Goal: Share content

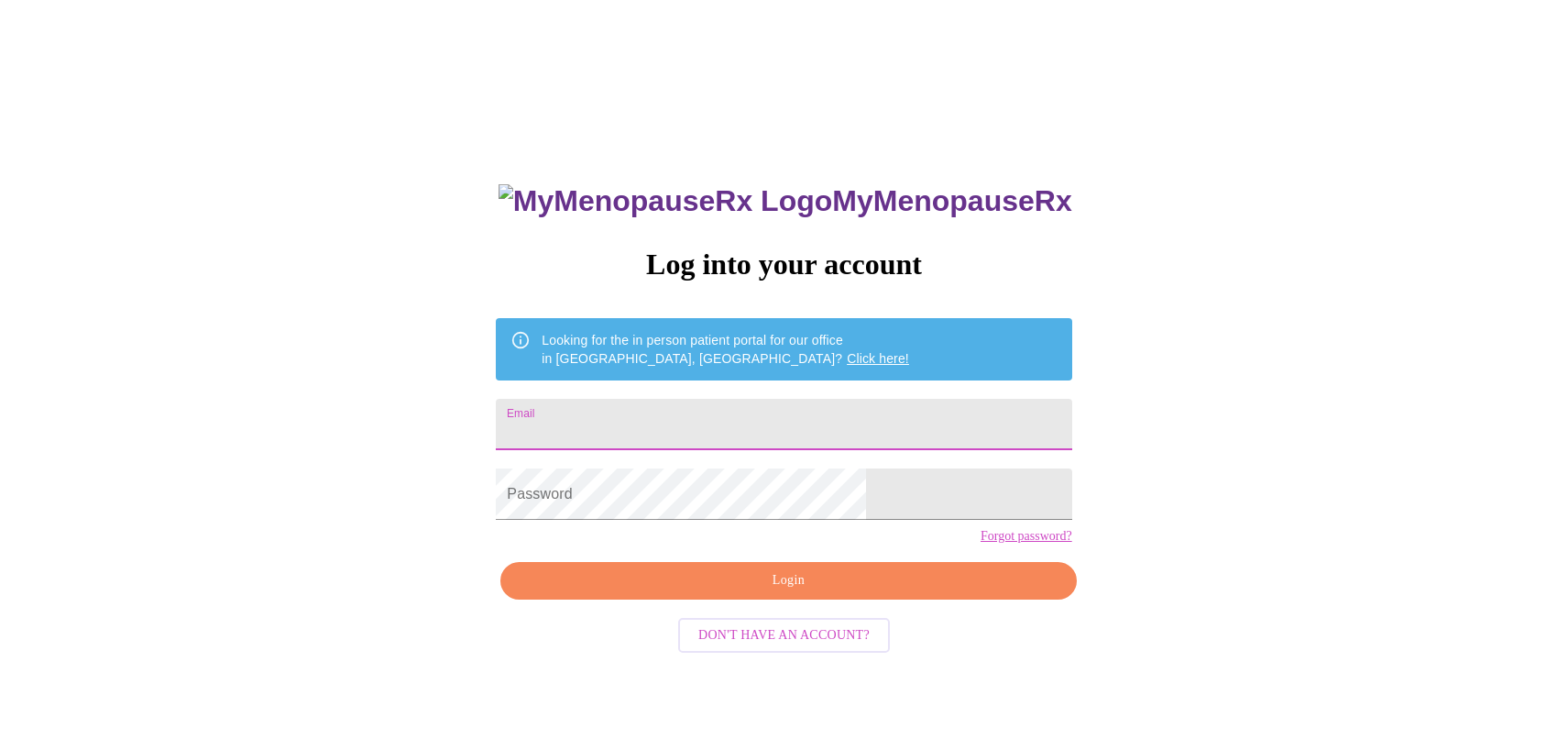
click at [691, 415] on input "Email" at bounding box center [784, 424] width 576 height 52
type input "[EMAIL_ADDRESS][DOMAIN_NAME]"
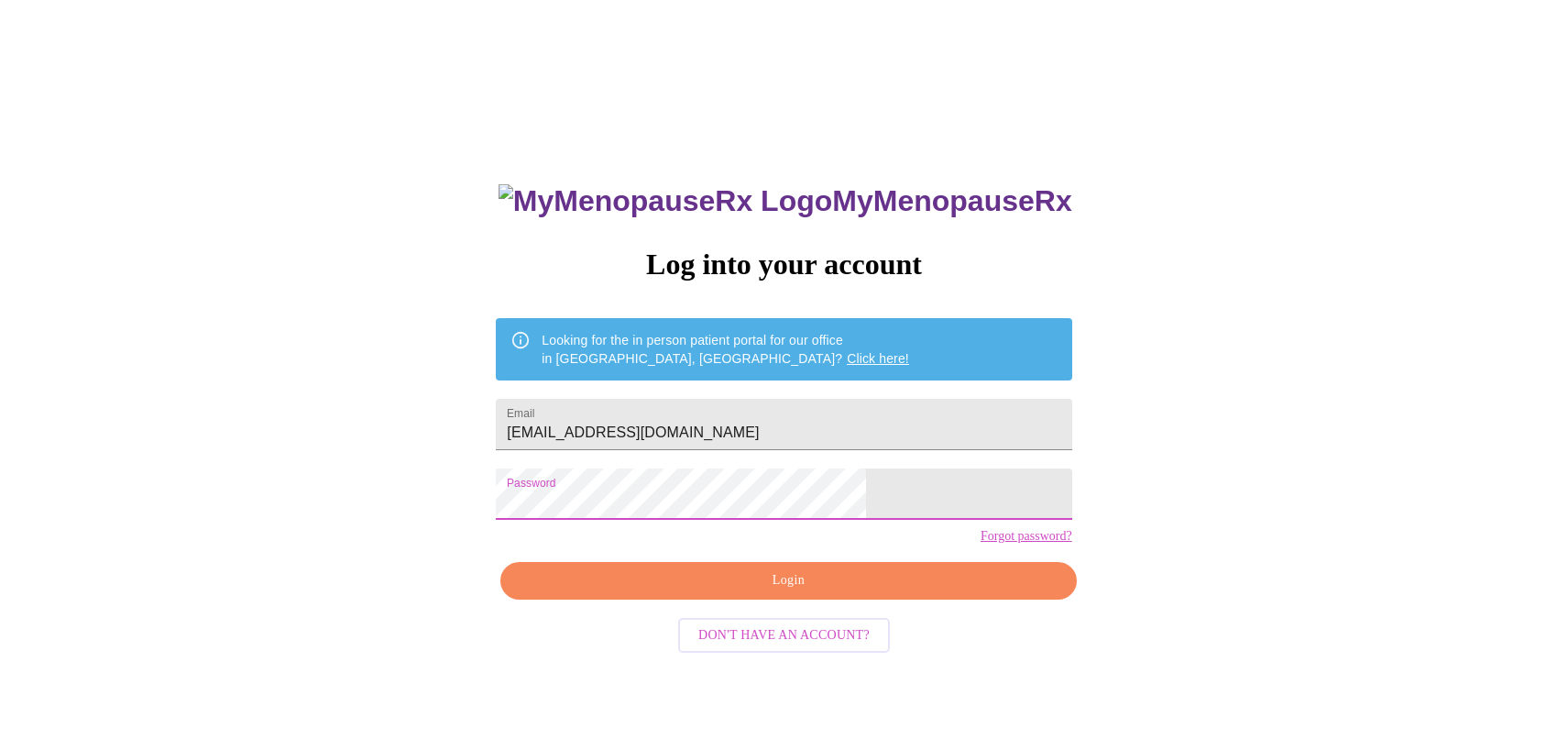
click at [811, 633] on div "MyMenopauseRx Log into your account Looking for the in person patient portal fo…" at bounding box center [783, 524] width 612 height 739
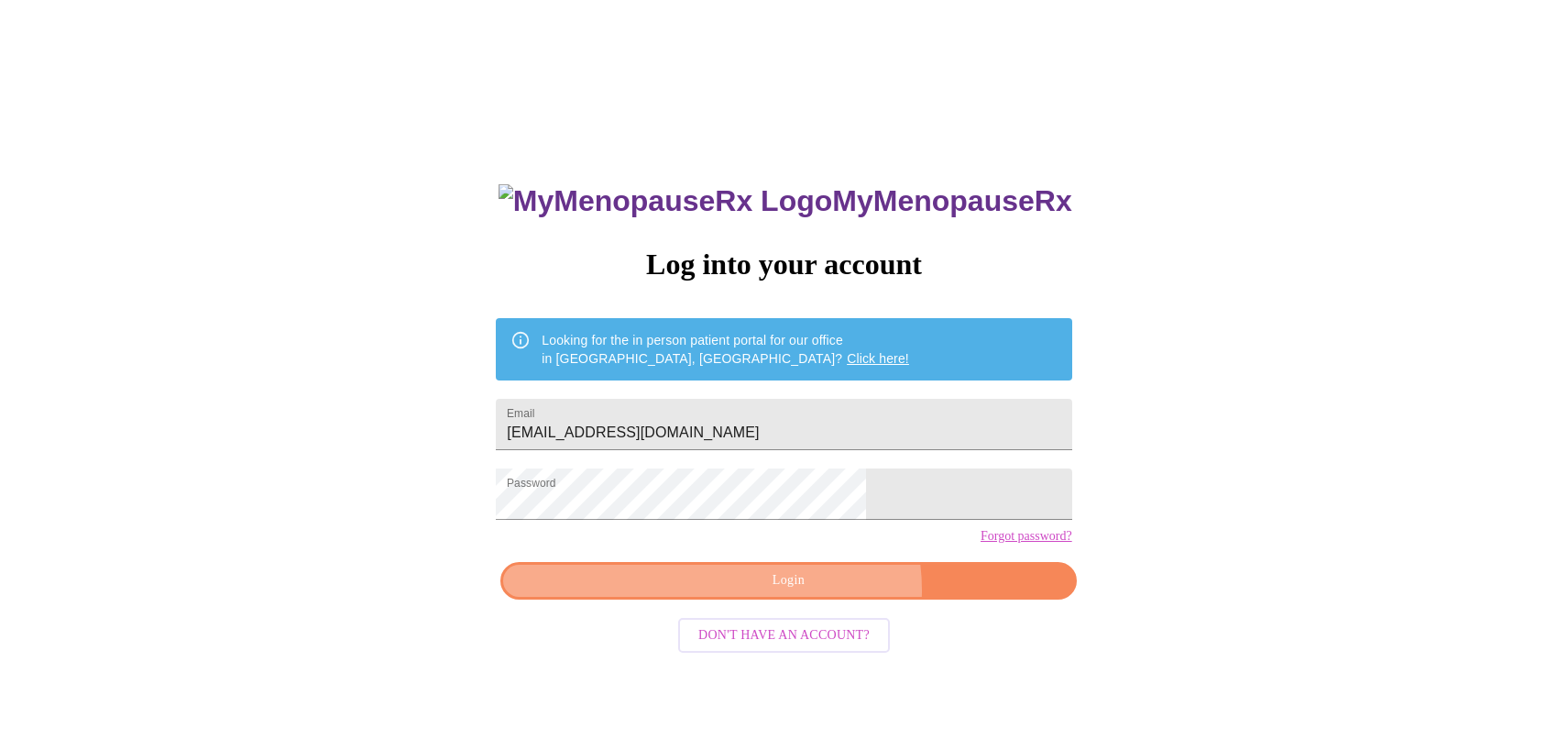
click at [815, 592] on span "Login" at bounding box center [788, 580] width 534 height 23
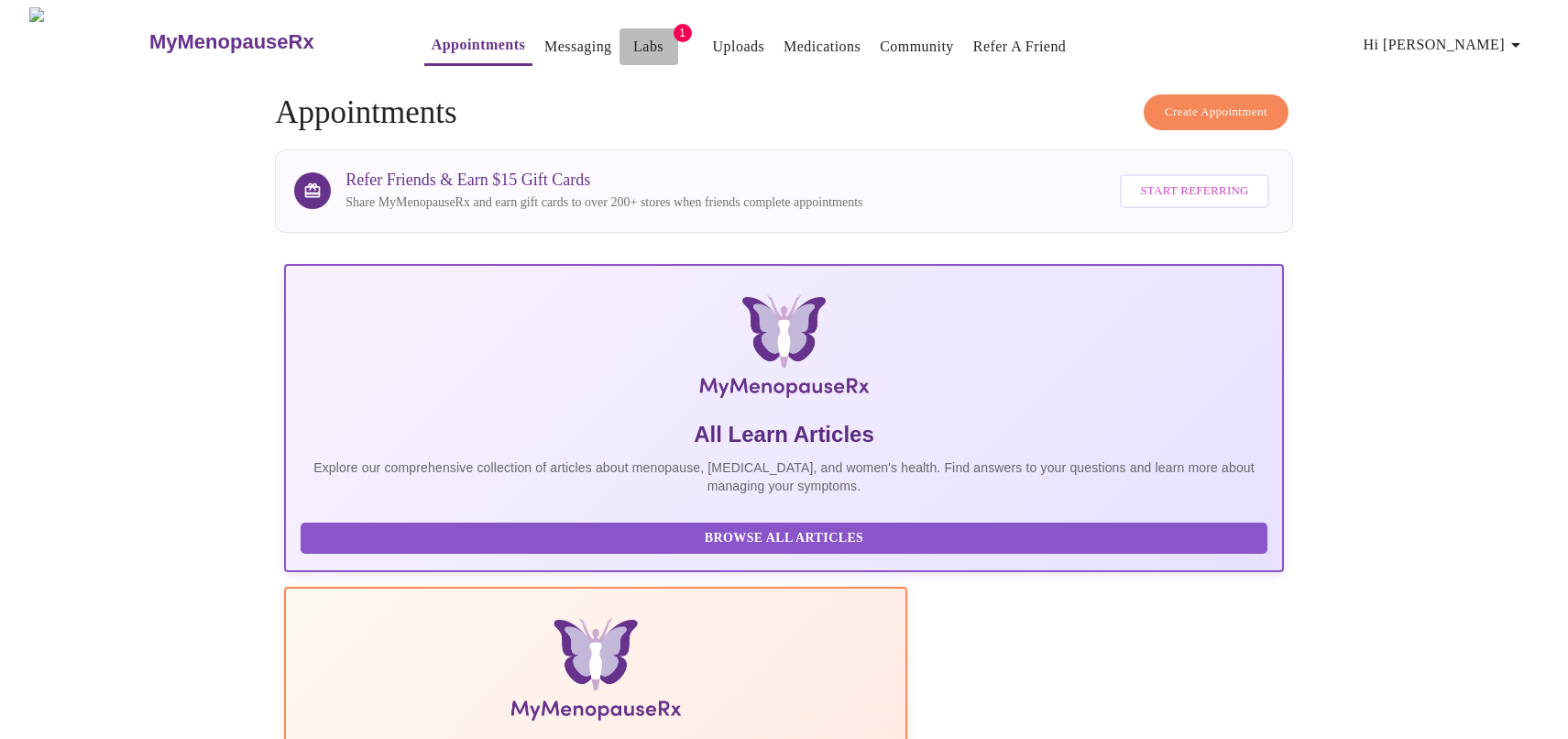
click at [633, 40] on link "Labs" at bounding box center [648, 46] width 31 height 26
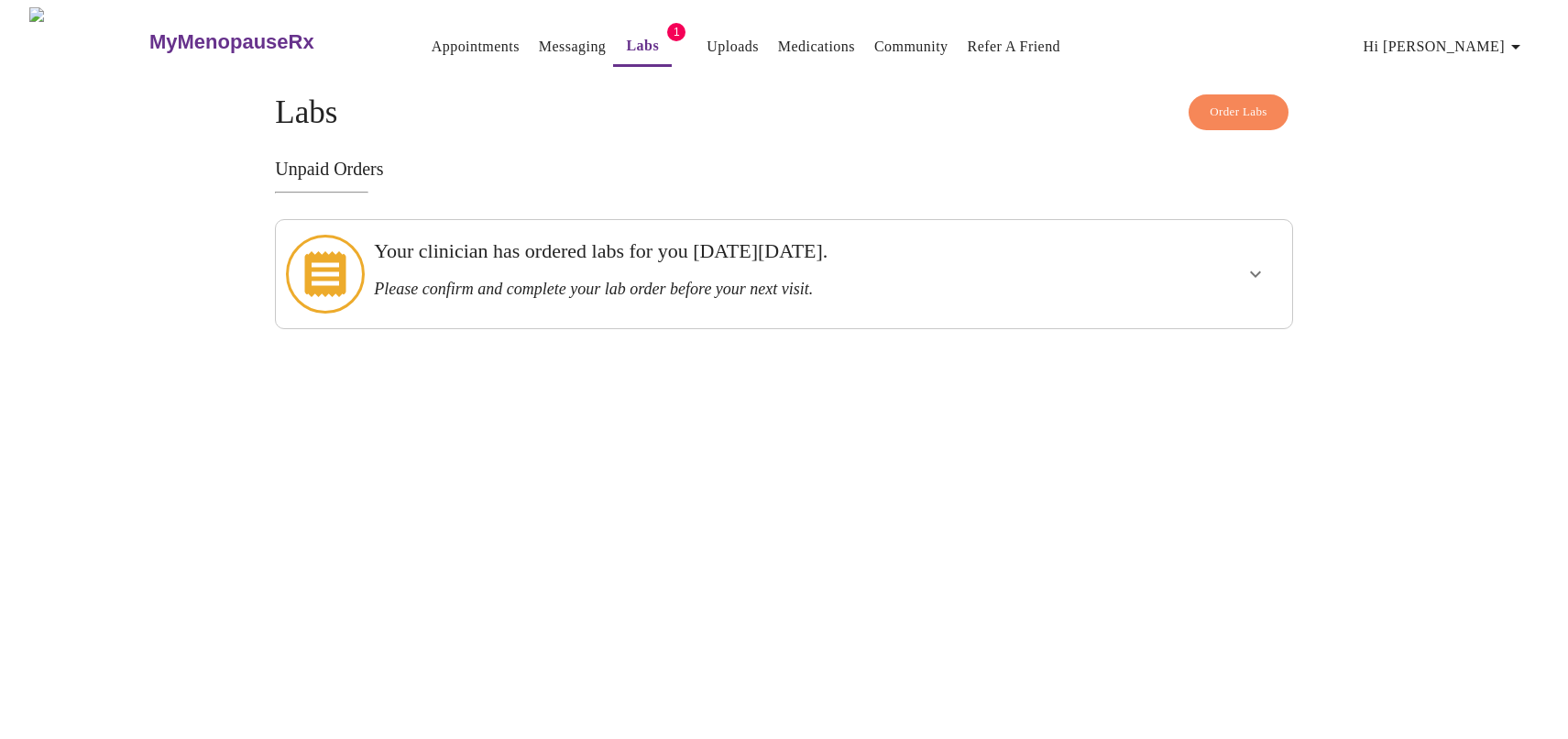
click at [1258, 268] on icon "show more" at bounding box center [1255, 273] width 22 height 22
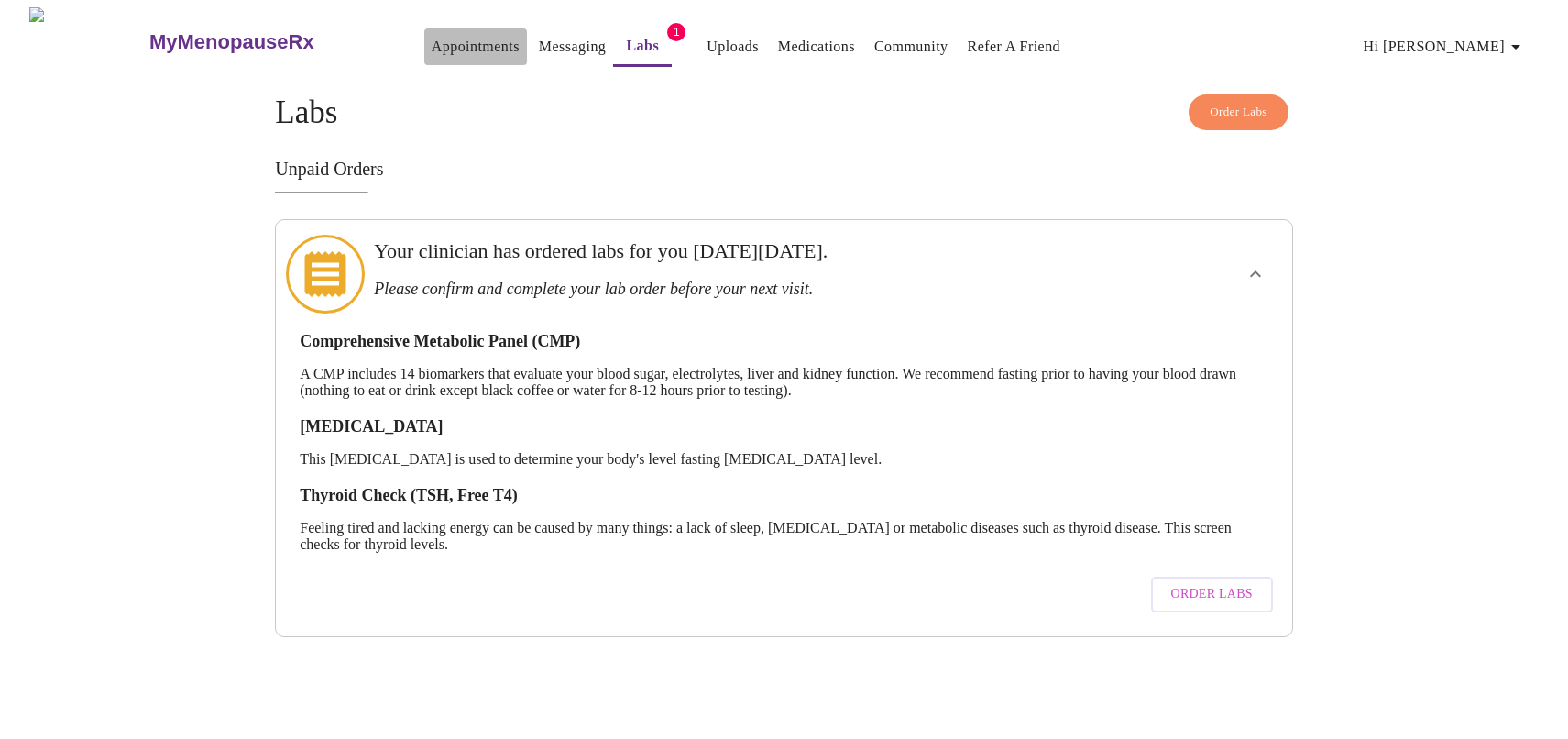
click at [432, 43] on link "Appointments" at bounding box center [476, 46] width 88 height 26
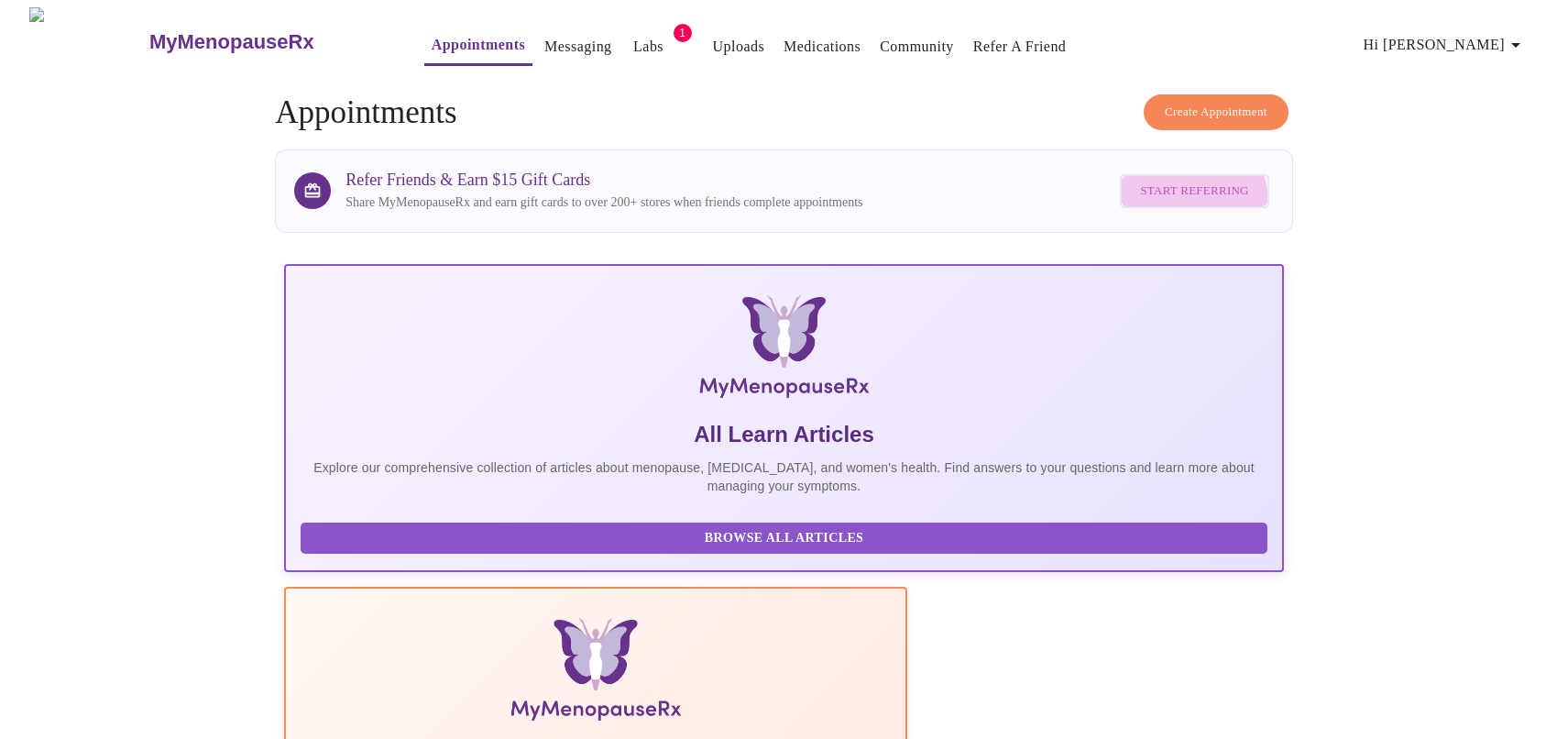
click at [1184, 197] on button "Start Referring" at bounding box center [1193, 190] width 148 height 33
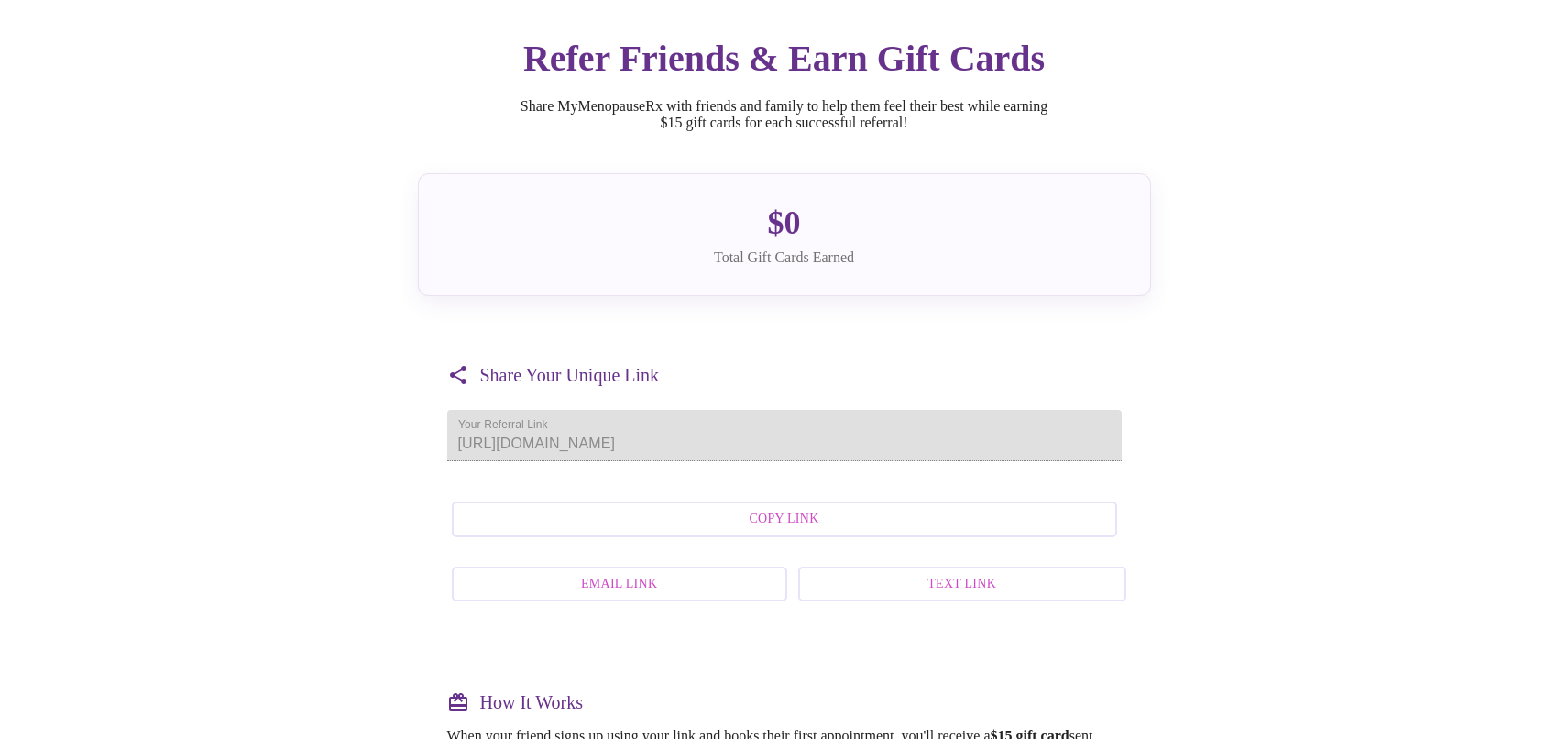
scroll to position [91, 0]
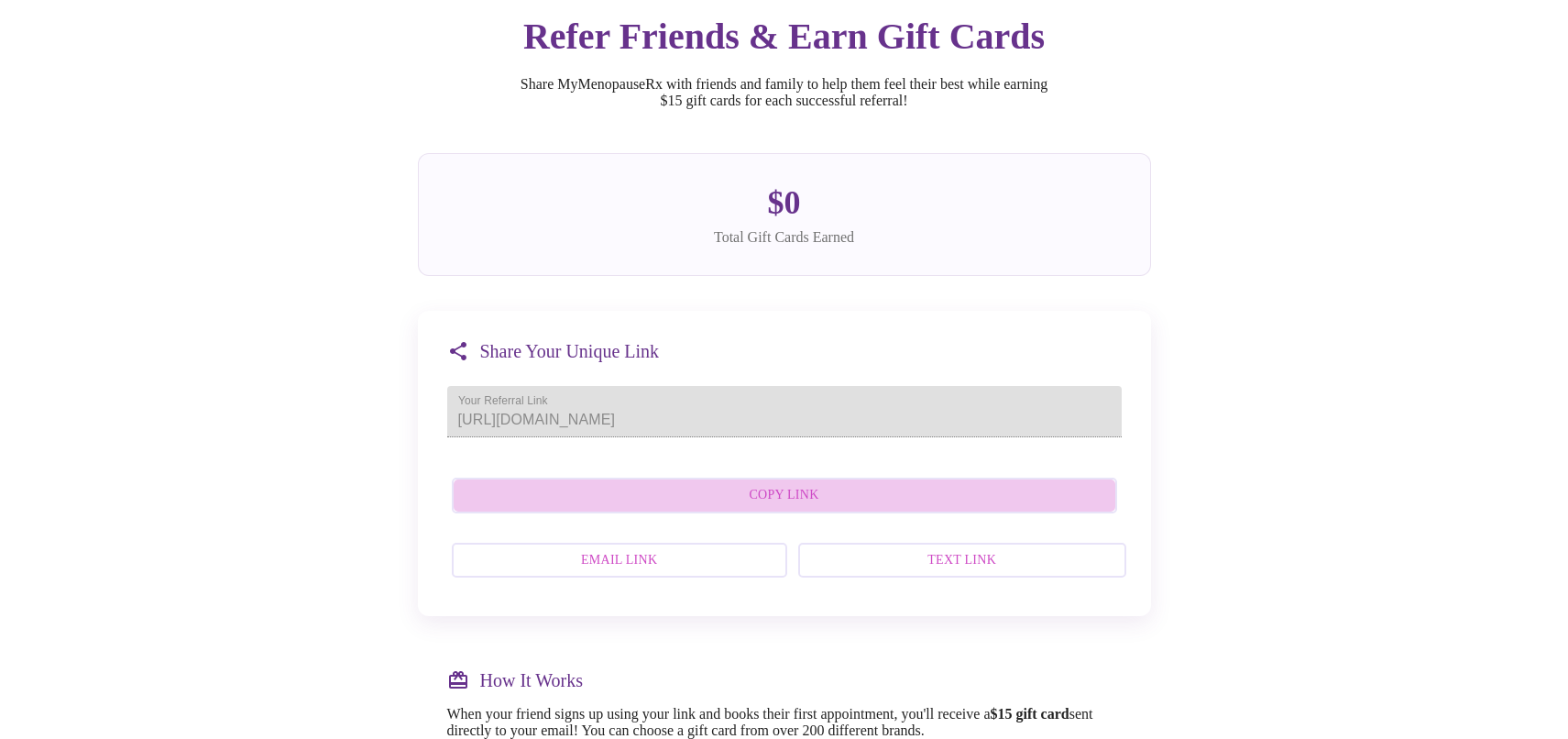
click at [850, 507] on span "Copy Link" at bounding box center [785, 495] width 625 height 23
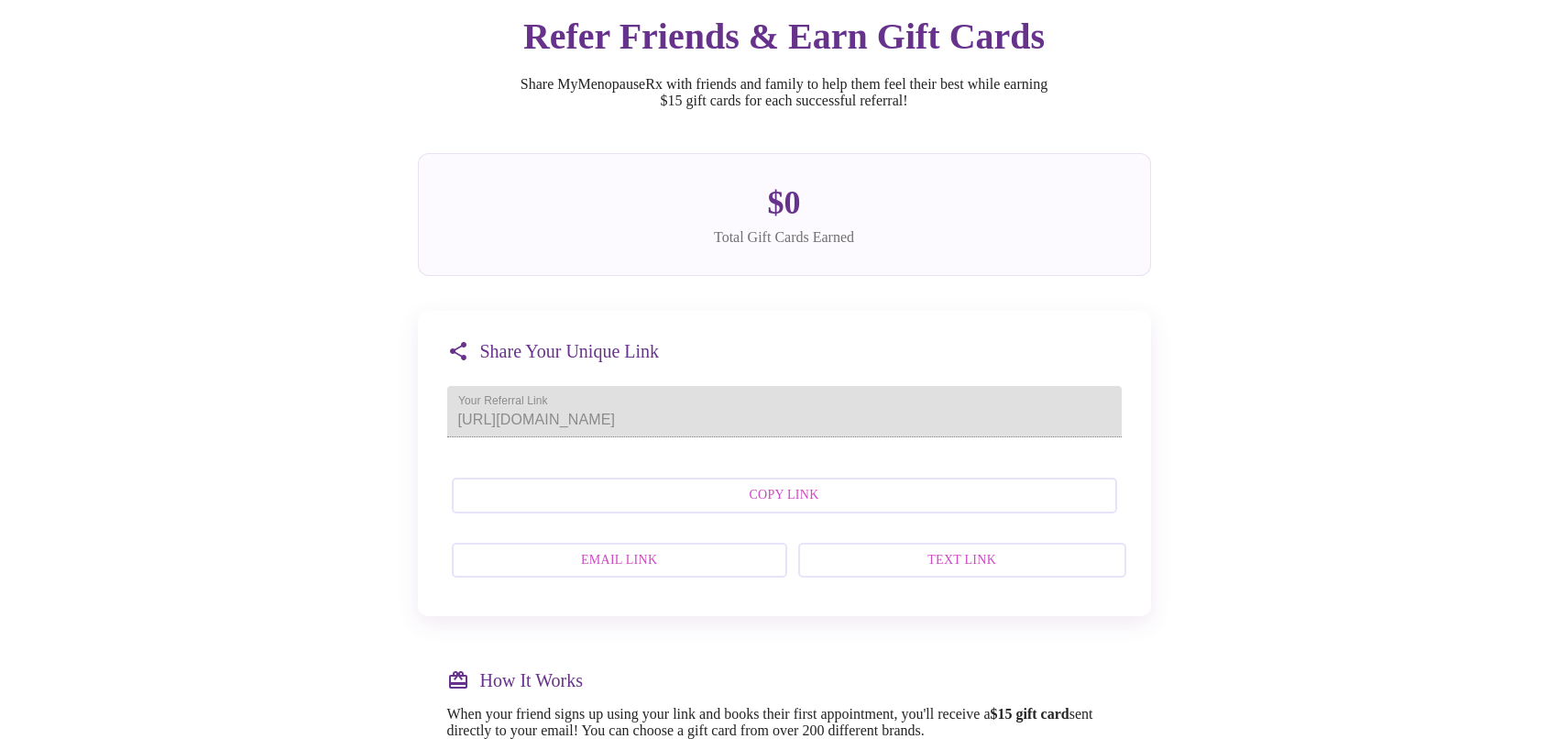
click at [467, 403] on div "Share Your Unique Link Your Referral Link [URL][DOMAIN_NAME] Copy Link Email Li…" at bounding box center [784, 463] width 733 height 305
click at [966, 572] on span "Text Link" at bounding box center [962, 560] width 288 height 23
